Goal: Obtain resource: Obtain resource

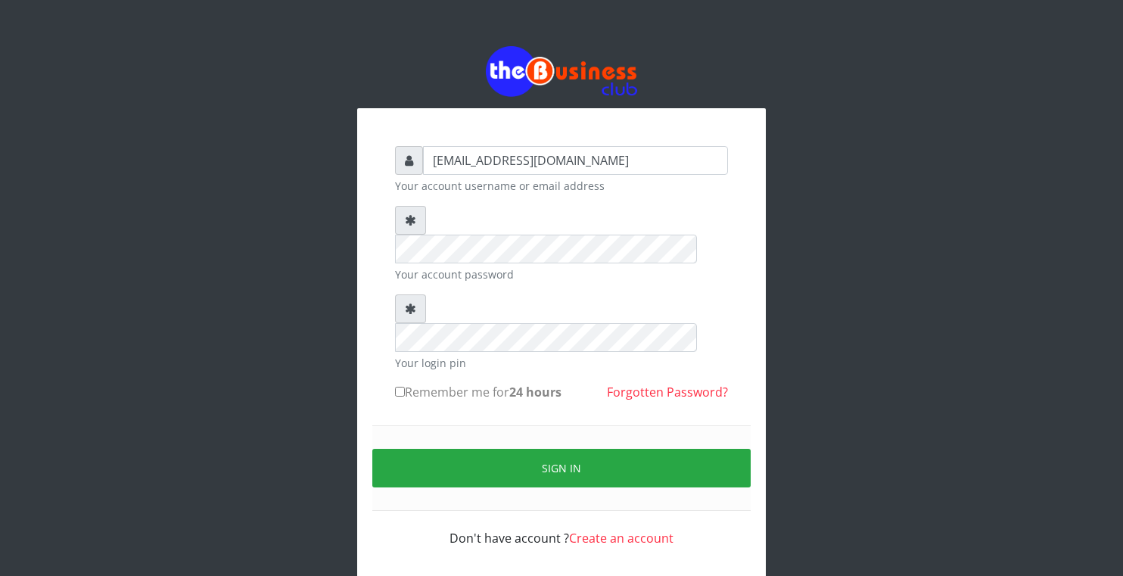
click at [403, 387] on input "Remember me for 24 hours" at bounding box center [400, 392] width 10 height 10
checkbox input "true"
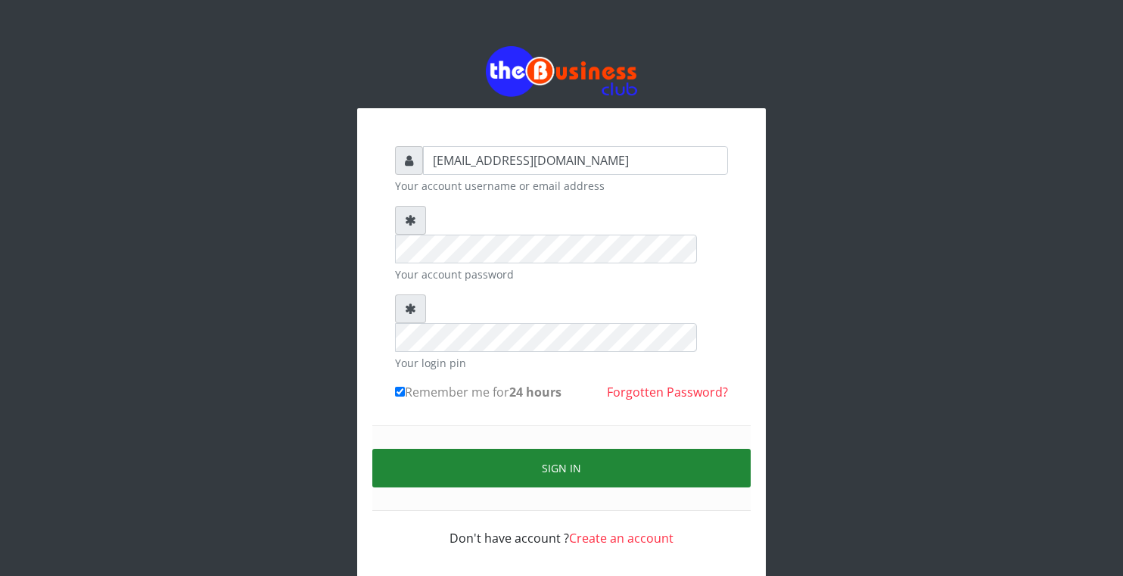
click at [456, 449] on button "Sign in" at bounding box center [561, 468] width 378 height 39
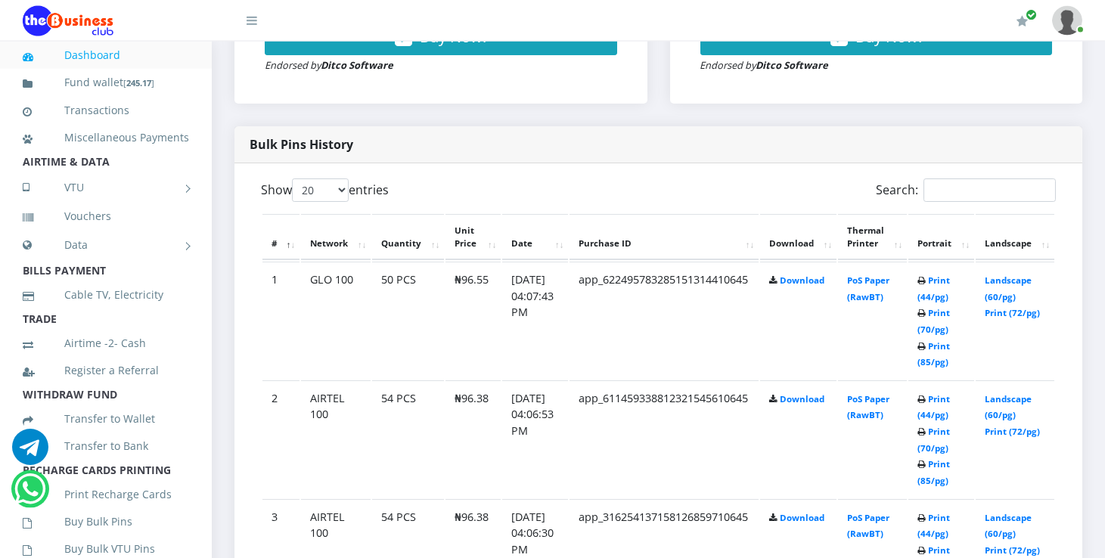
scroll to position [722, 0]
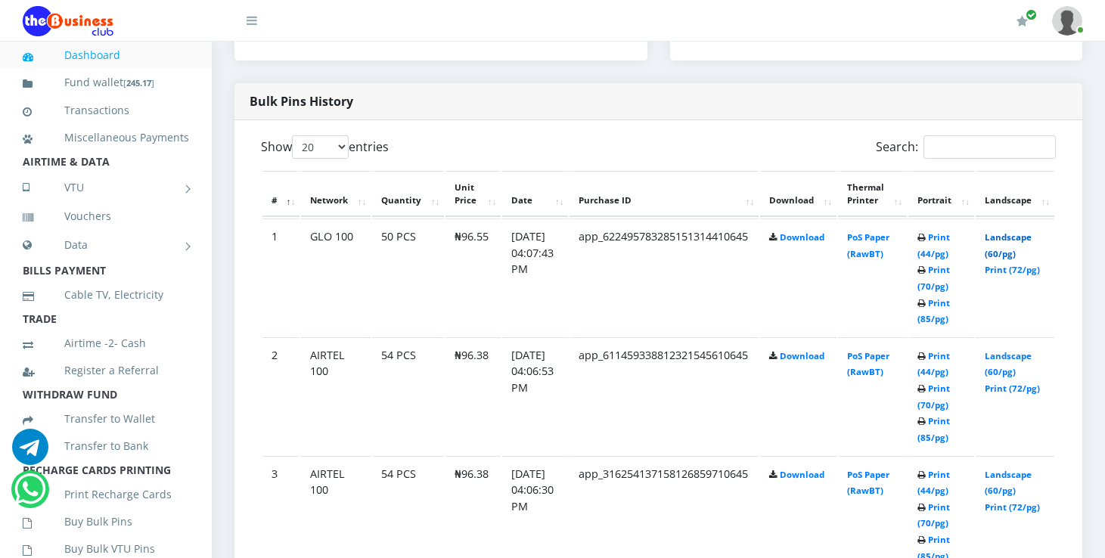
click at [1001, 238] on link "Landscape (60/pg)" at bounding box center [1008, 245] width 47 height 28
click at [1018, 354] on link "Landscape (60/pg)" at bounding box center [1008, 364] width 47 height 28
click at [1004, 474] on link "Landscape (60/pg)" at bounding box center [1008, 483] width 47 height 28
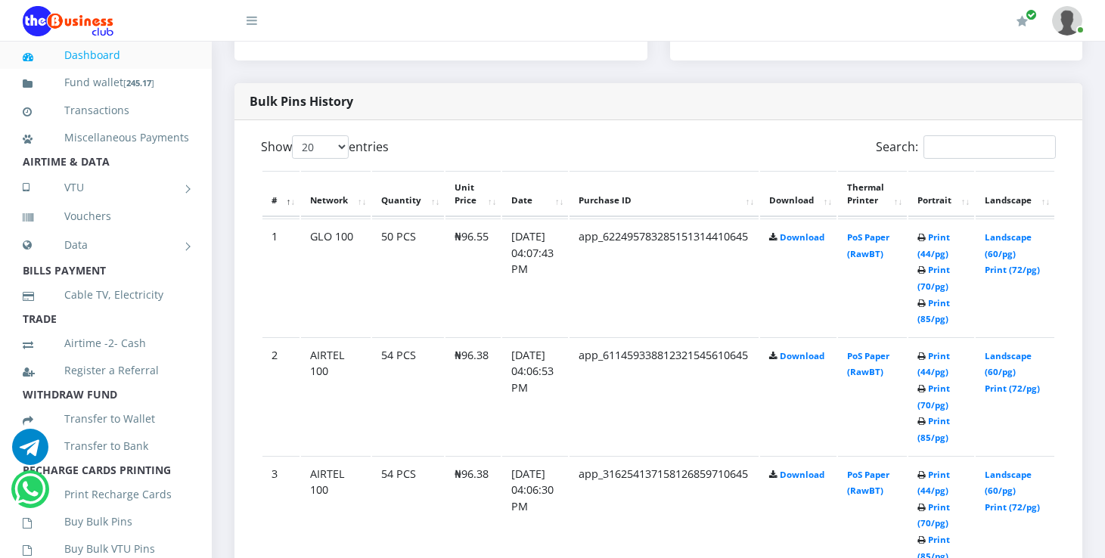
scroll to position [722, 0]
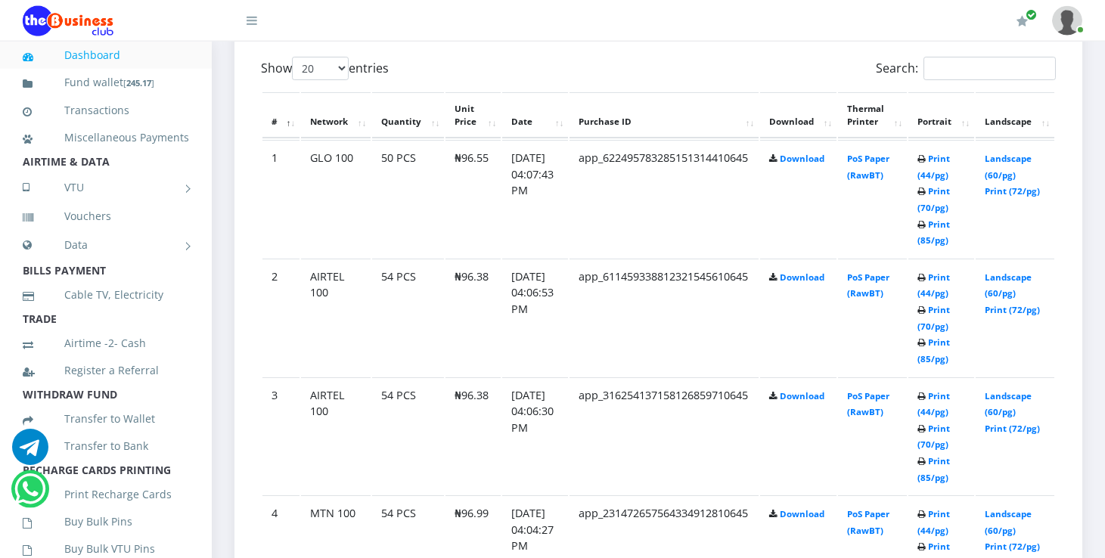
drag, startPoint x: 1111, startPoint y: 550, endPoint x: 1111, endPoint y: 542, distance: 8.3
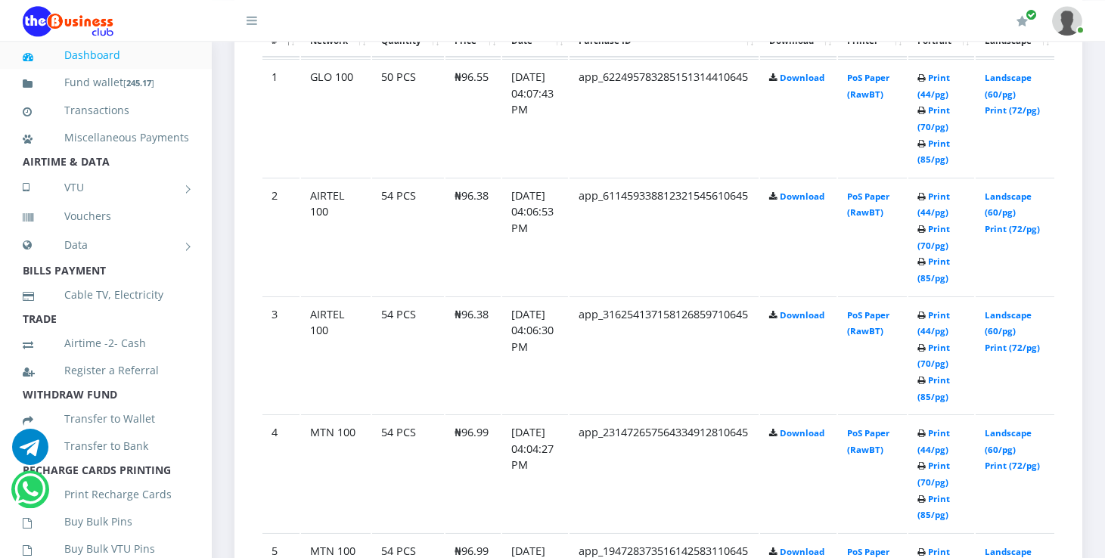
scroll to position [922, 0]
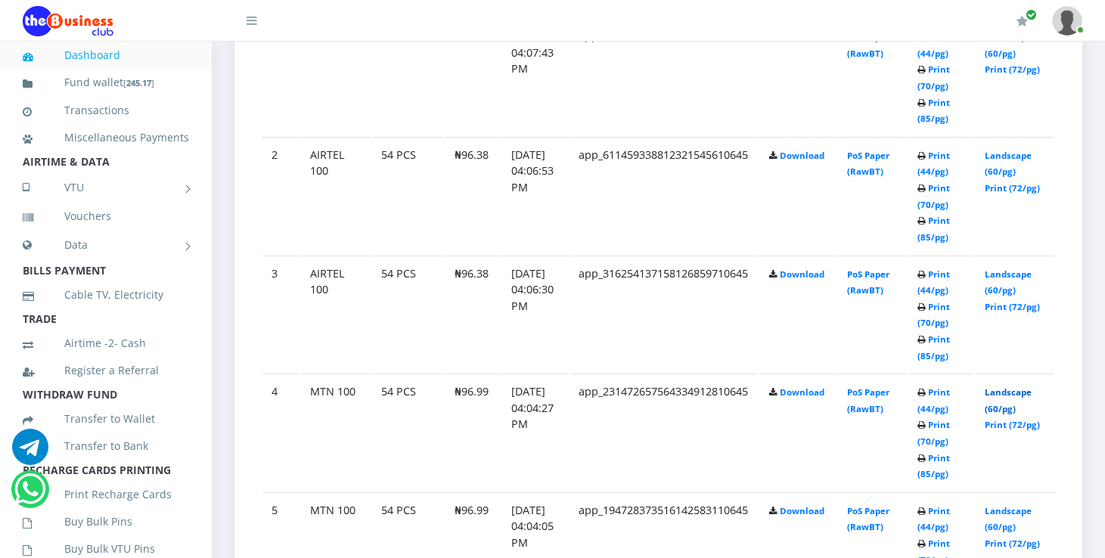
click at [1028, 388] on link "Landscape (60/pg)" at bounding box center [1008, 401] width 47 height 28
click at [1023, 511] on link "Landscape (60/pg)" at bounding box center [1008, 519] width 47 height 28
